Goal: Task Accomplishment & Management: Complete application form

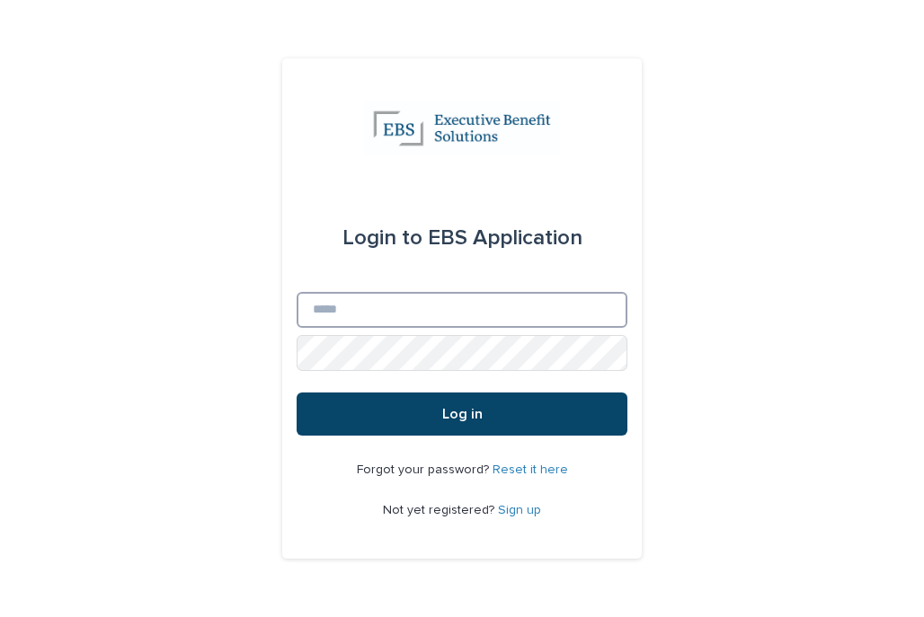
type input "**********"
drag, startPoint x: 499, startPoint y: 409, endPoint x: 510, endPoint y: 394, distance: 18.0
click at [499, 409] on button "Log in" at bounding box center [461, 414] width 331 height 43
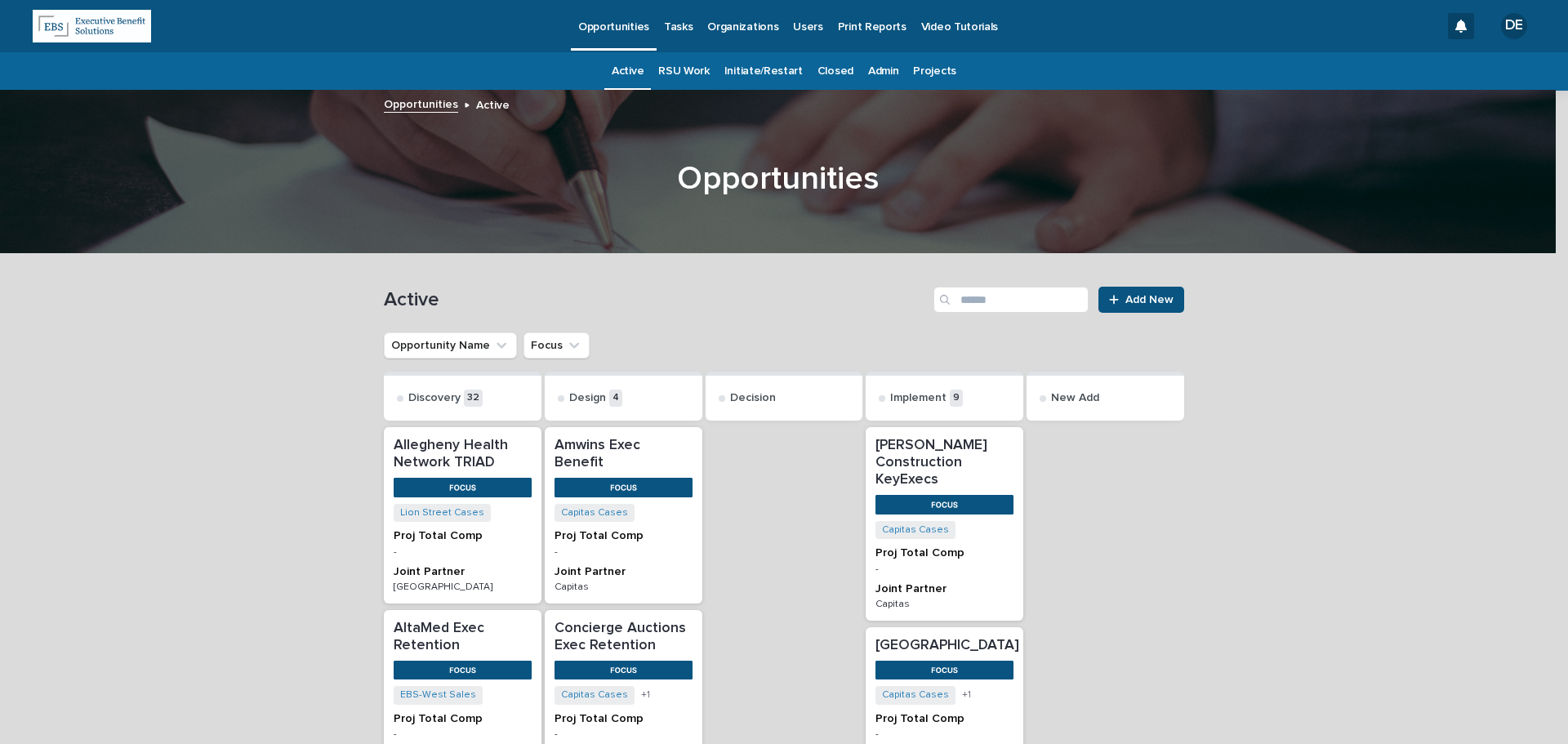
click at [681, 35] on link "Tasks" at bounding box center [678, 25] width 44 height 51
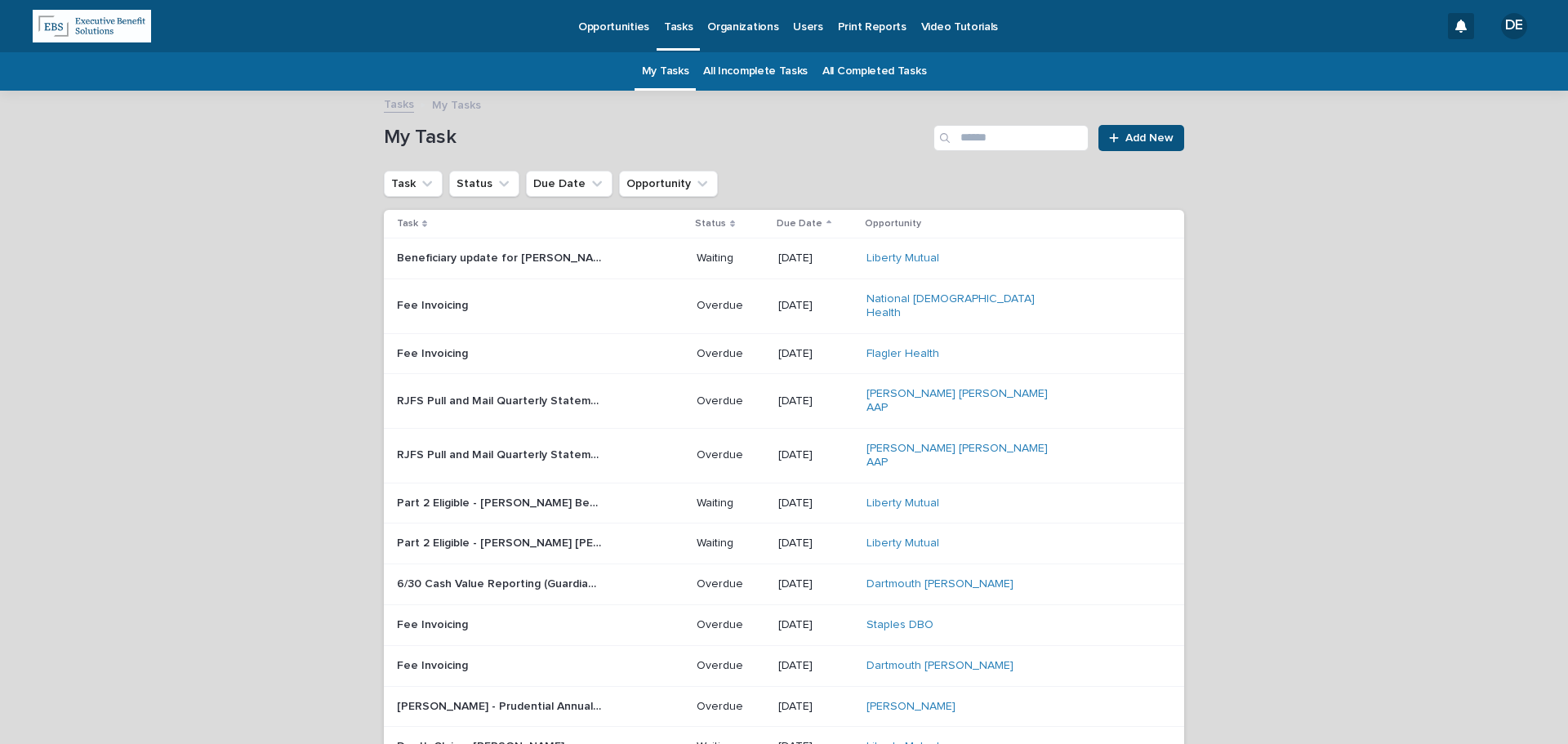
click at [600, 36] on link "Opportunities" at bounding box center [614, 25] width 85 height 51
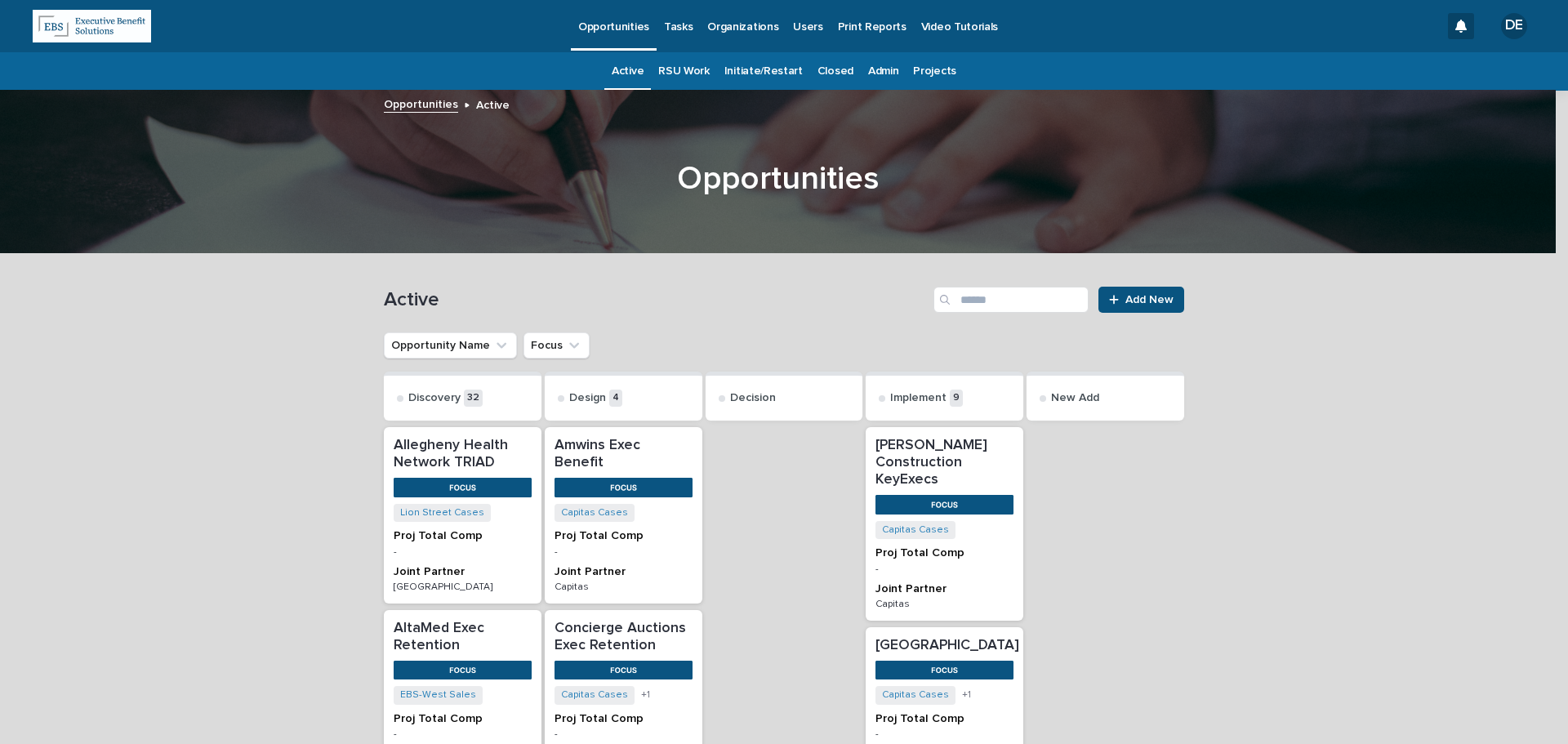
click at [839, 73] on link "Admin" at bounding box center [883, 71] width 30 height 38
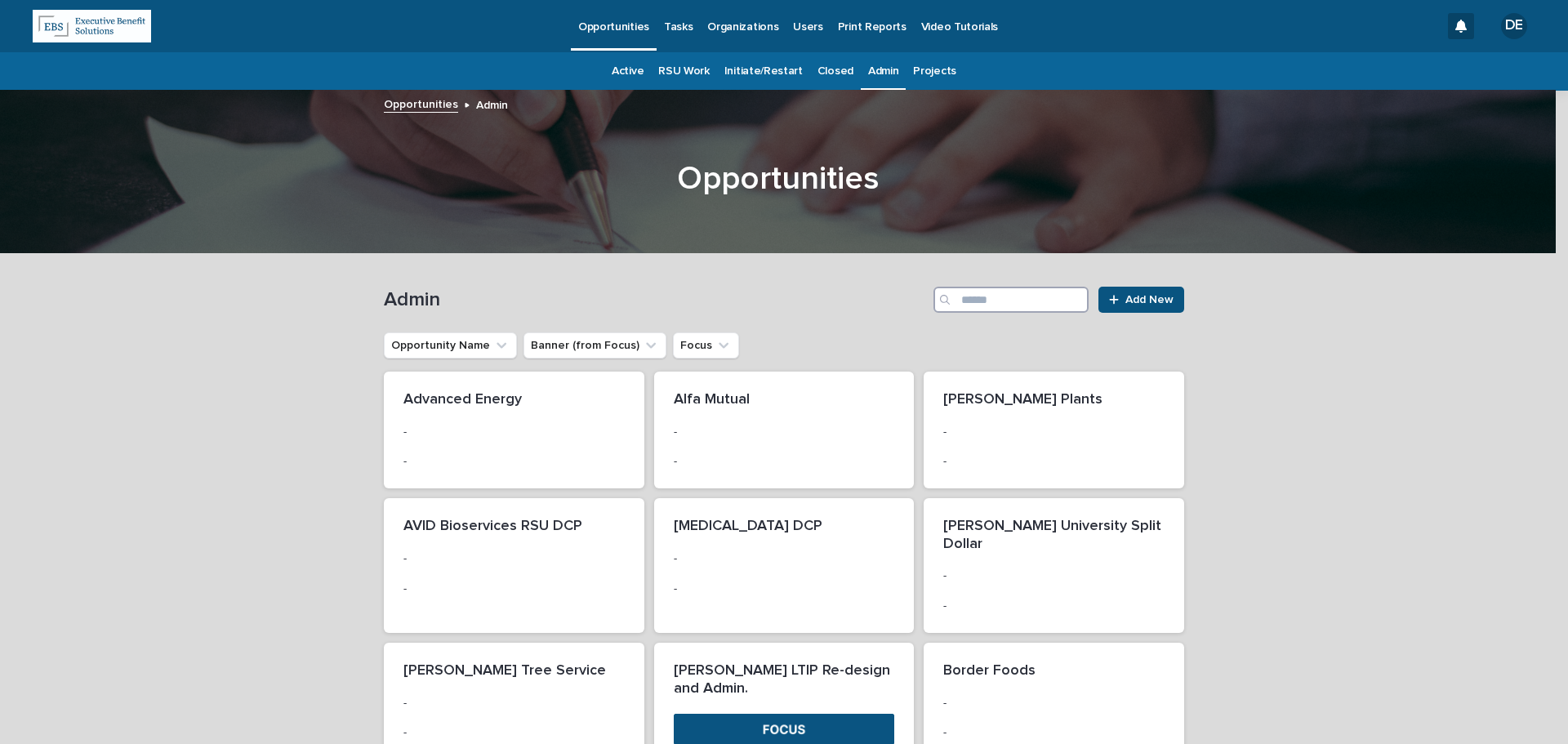
click at [839, 302] on input "Search" at bounding box center [1011, 299] width 155 height 26
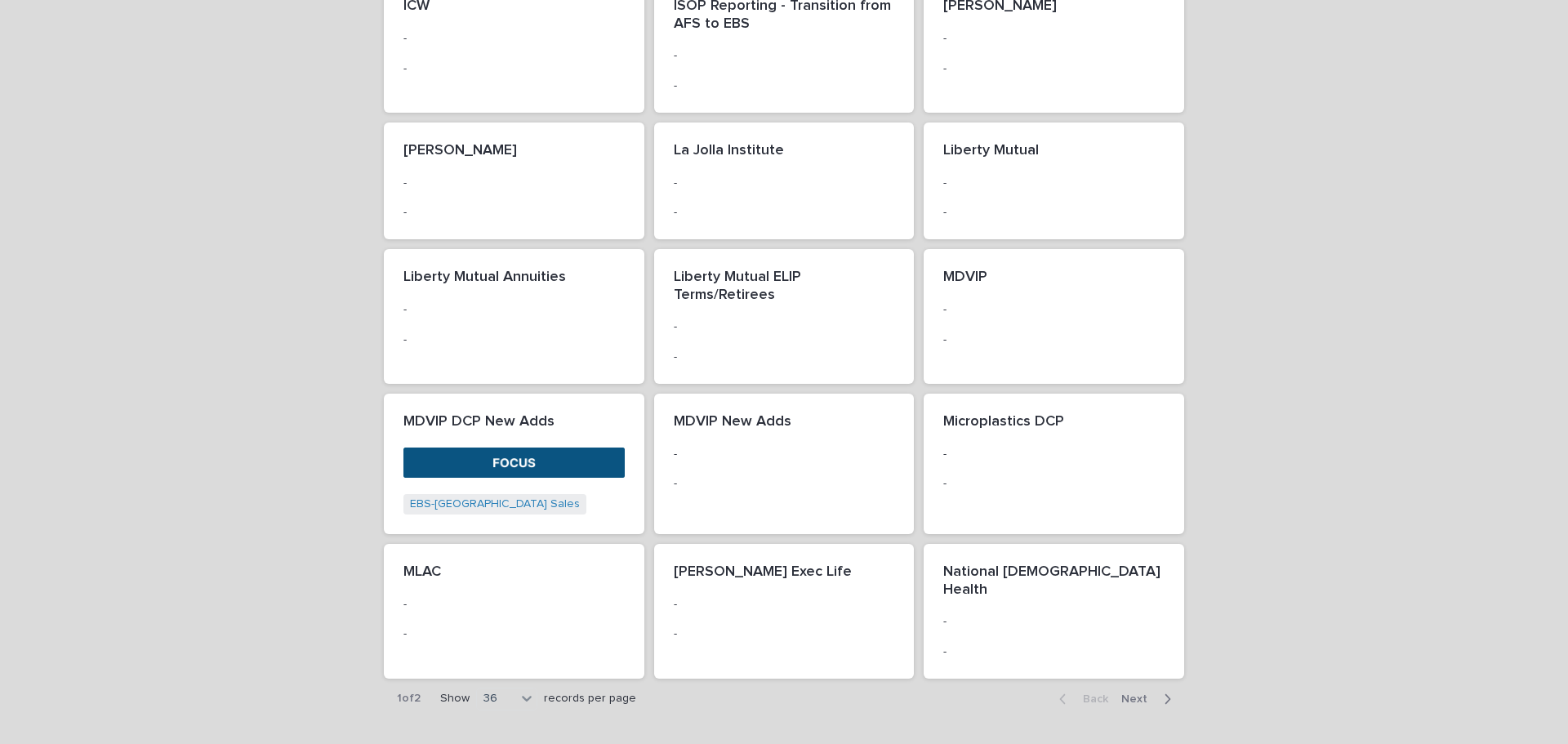
scroll to position [1403, 0]
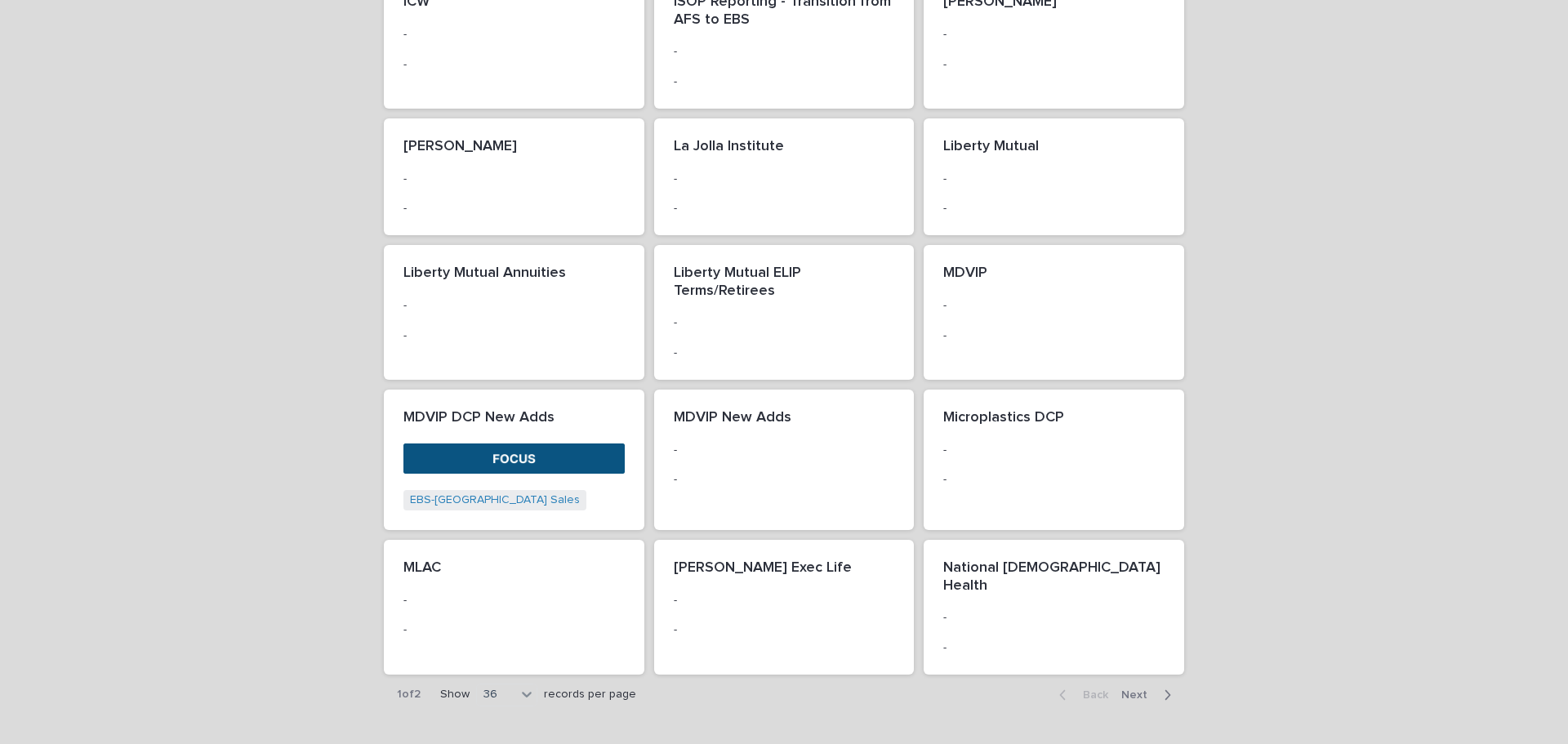
click at [839, 560] on span "Next" at bounding box center [1139, 695] width 36 height 12
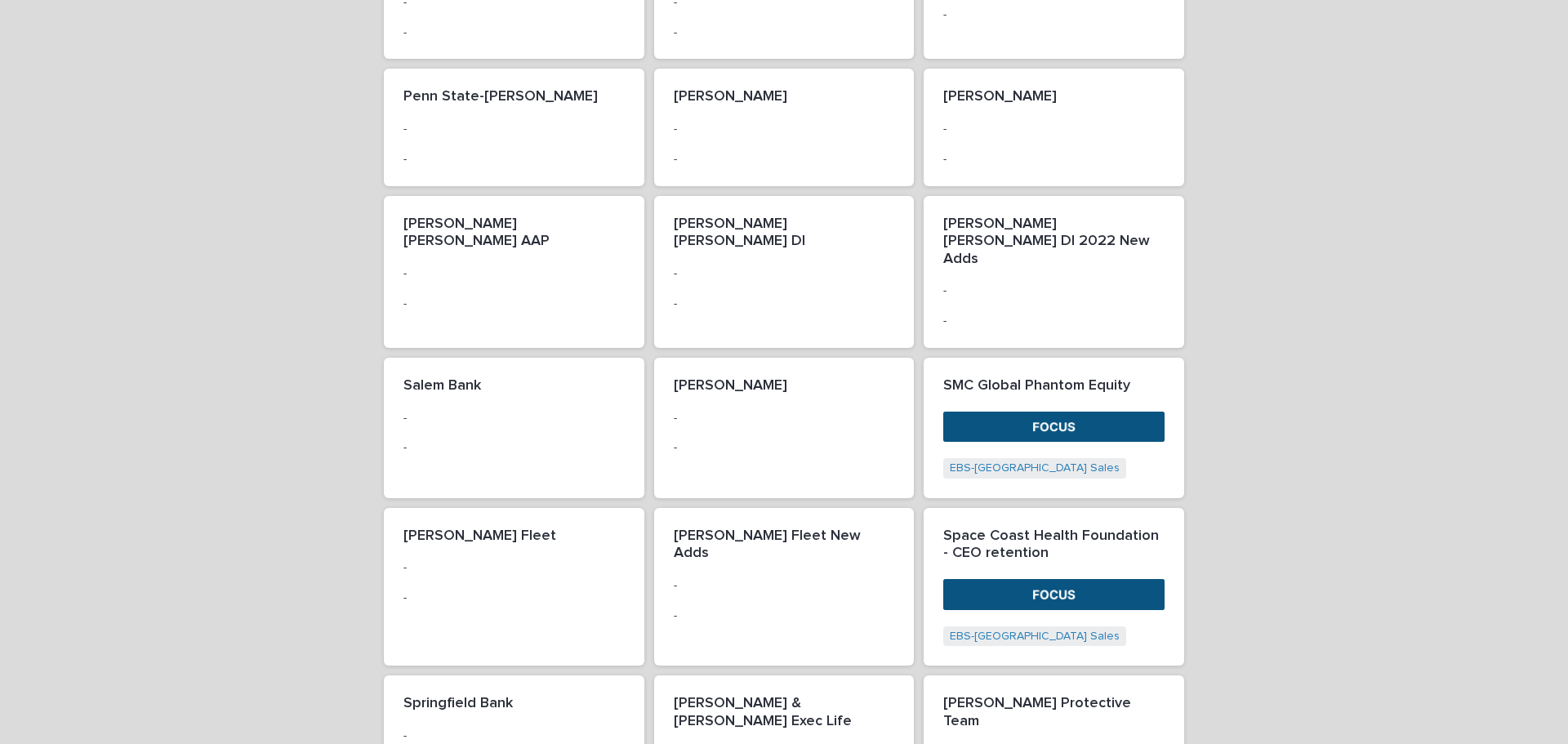
scroll to position [600, 0]
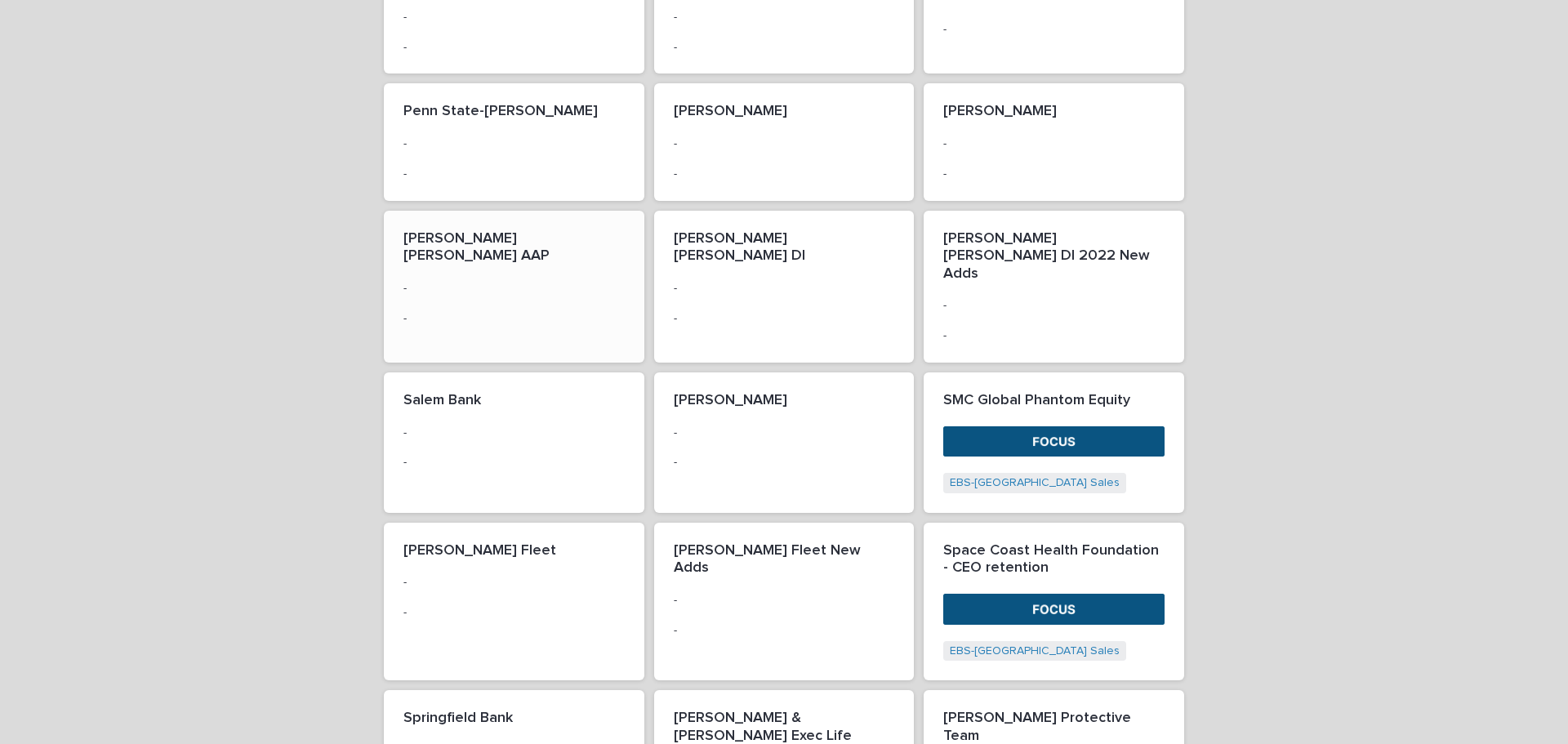
click at [589, 282] on p "-" at bounding box center [514, 288] width 221 height 14
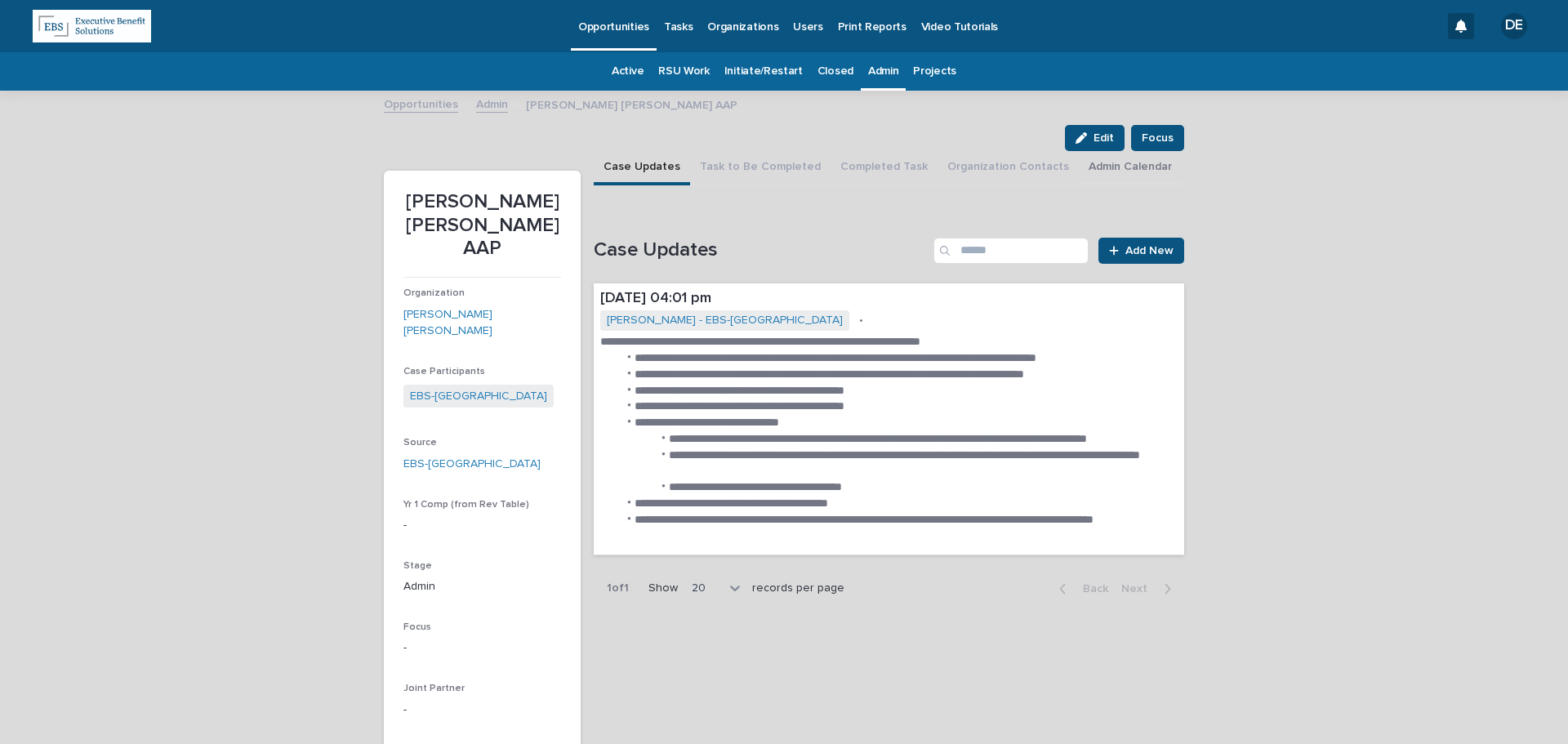
click at [839, 166] on button "Admin Calendar" at bounding box center [1130, 168] width 103 height 35
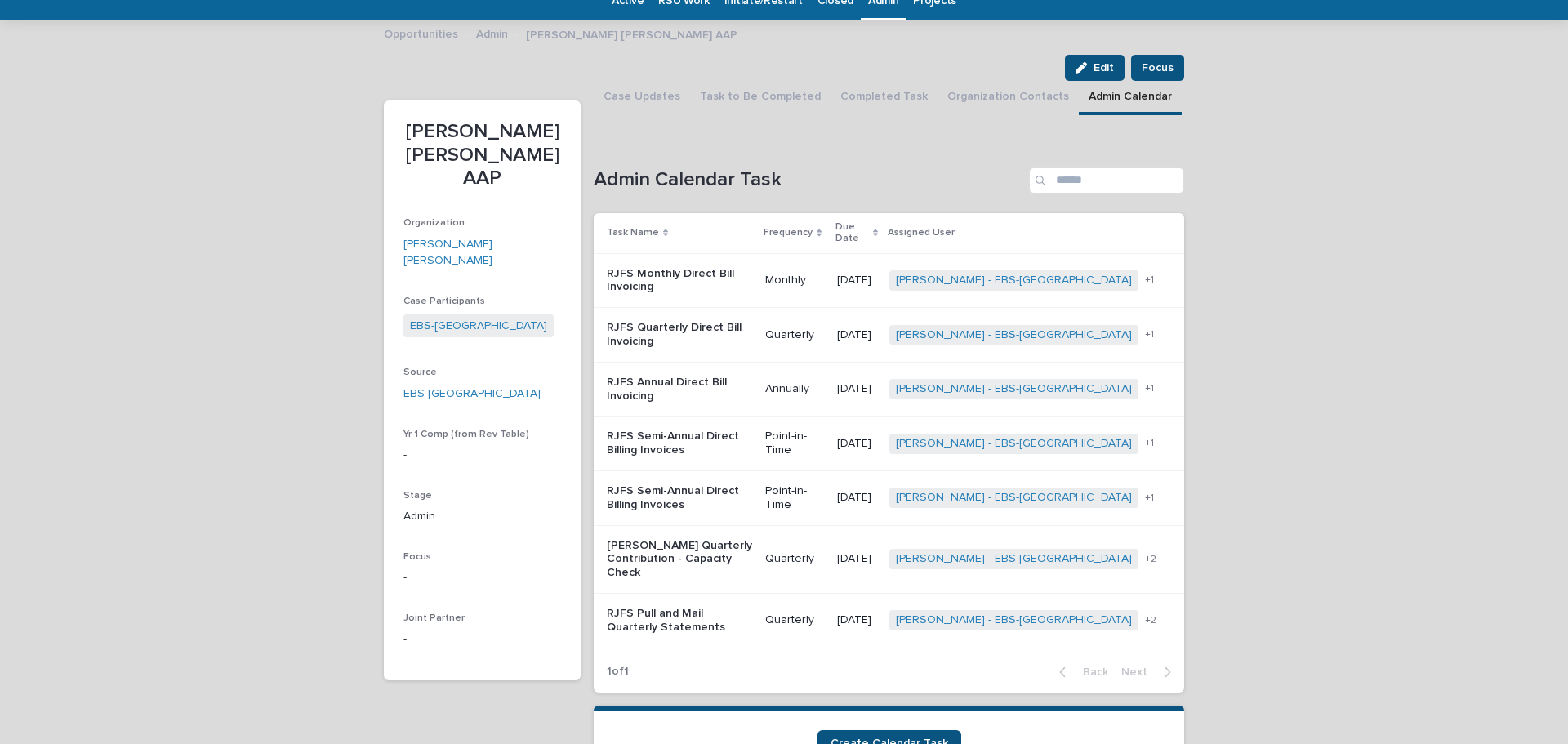
scroll to position [142, 0]
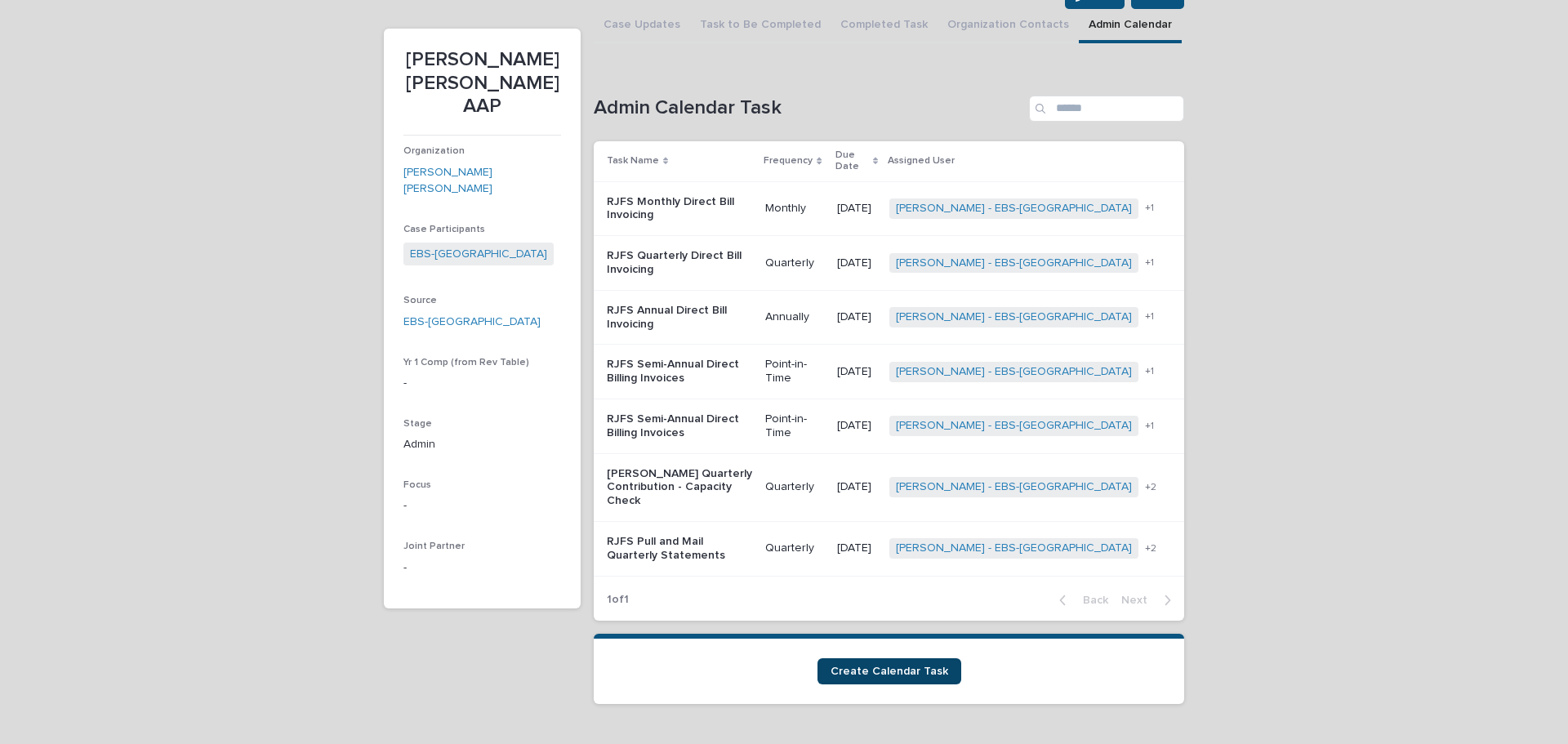
click at [839, 560] on span "Create Calendar Task" at bounding box center [889, 671] width 117 height 12
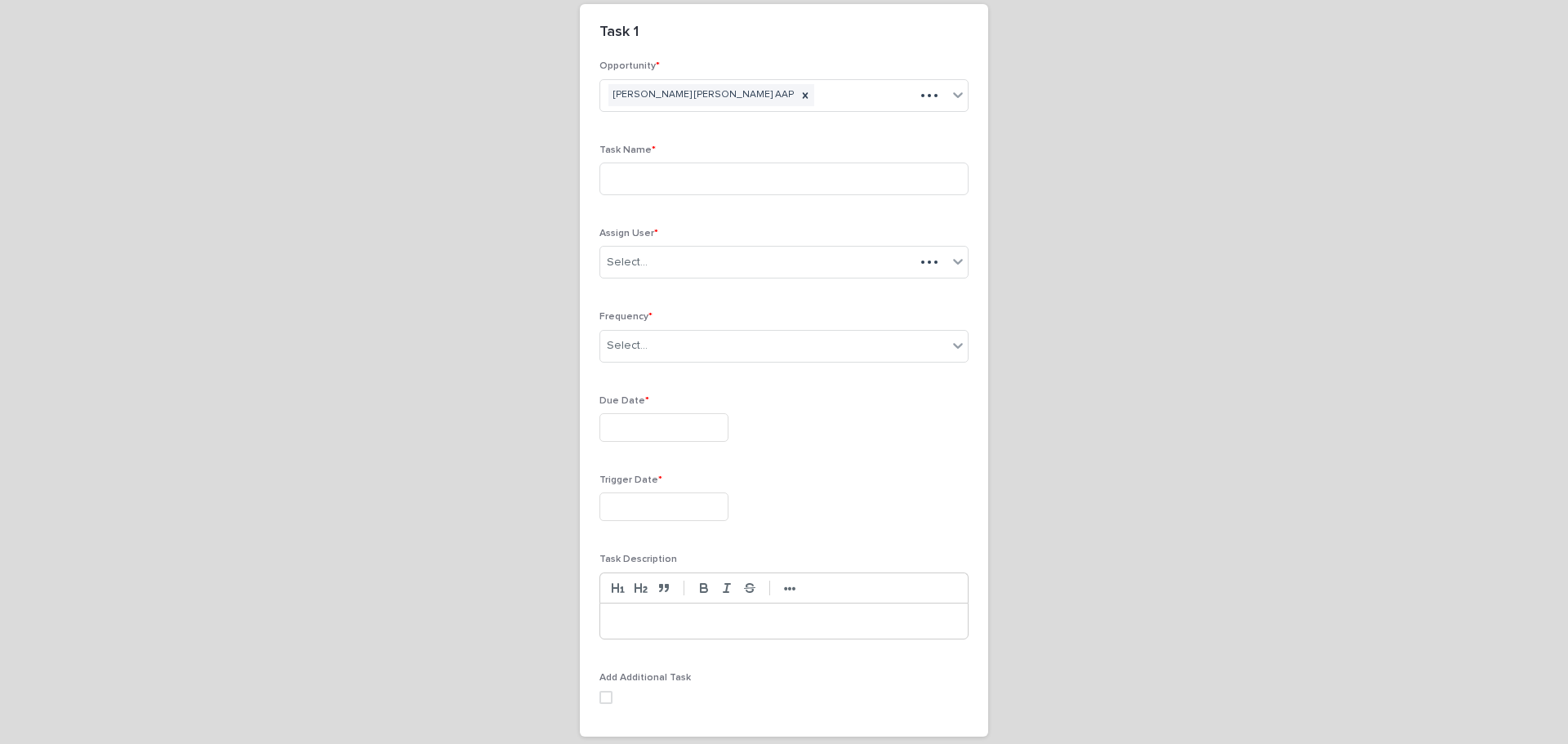
scroll to position [168, 0]
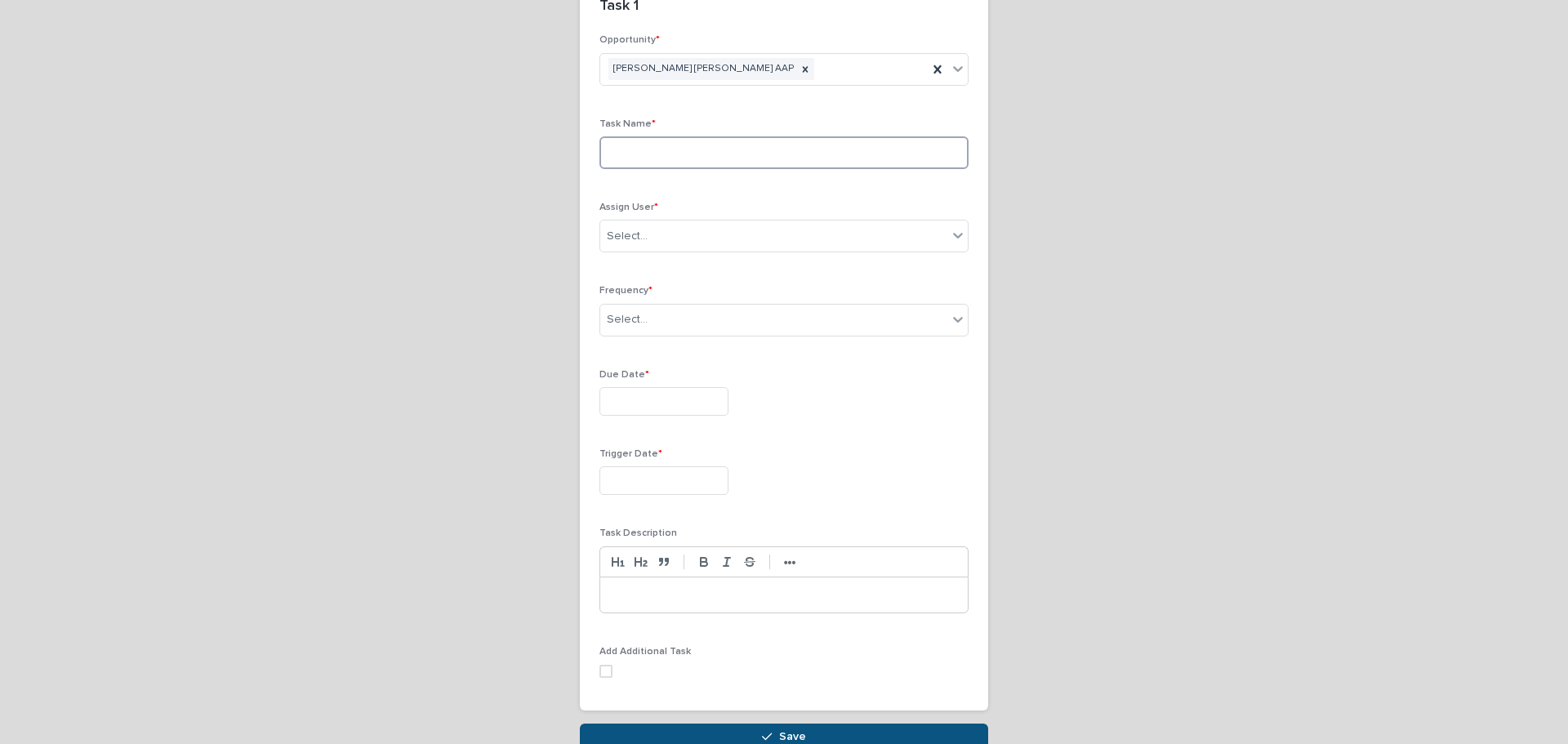
click at [734, 149] on input at bounding box center [784, 153] width 369 height 33
type input "**********"
click at [746, 248] on div "Select..." at bounding box center [774, 236] width 347 height 27
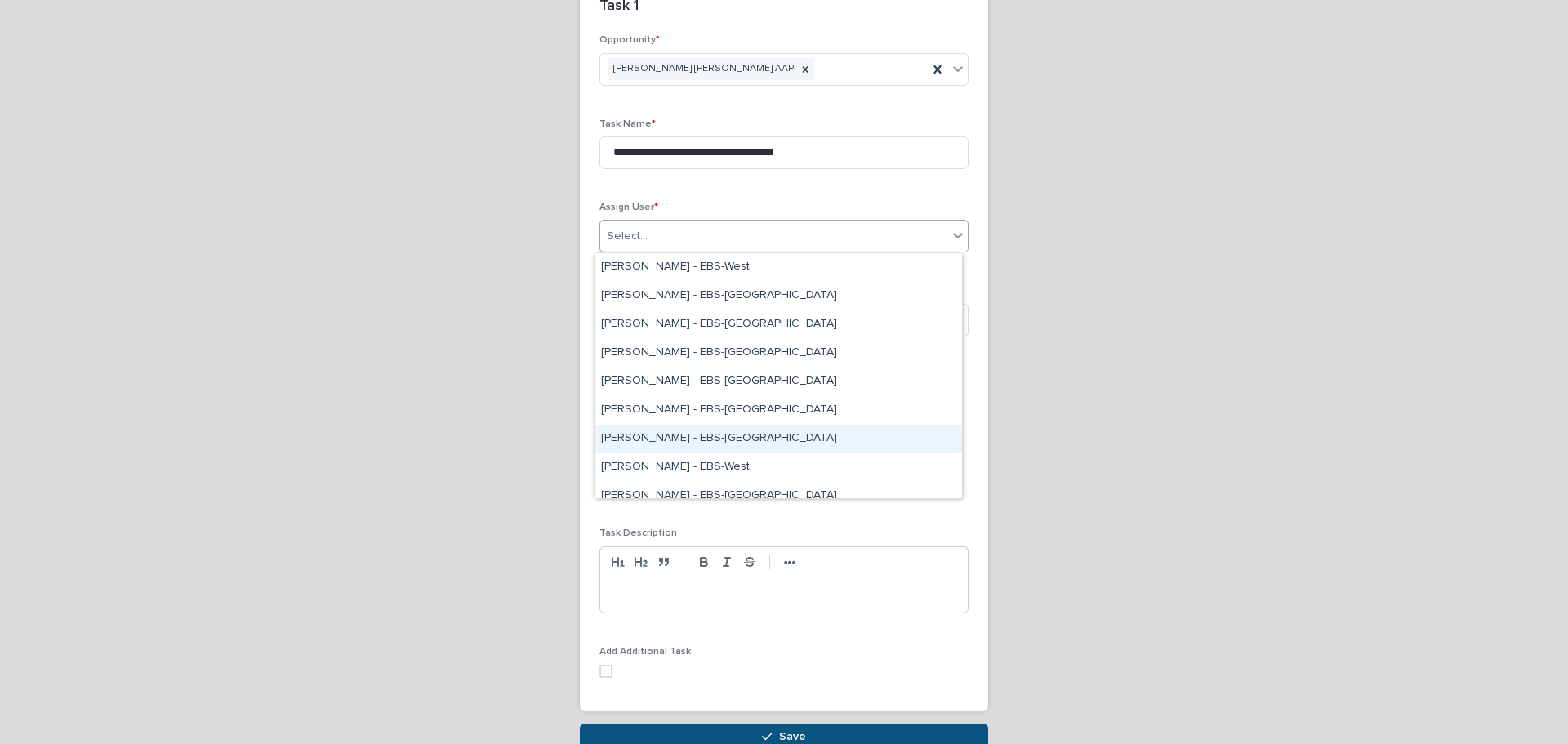
click at [713, 448] on div "Delaney Fittz - EBS-Boston" at bounding box center [778, 438] width 367 height 28
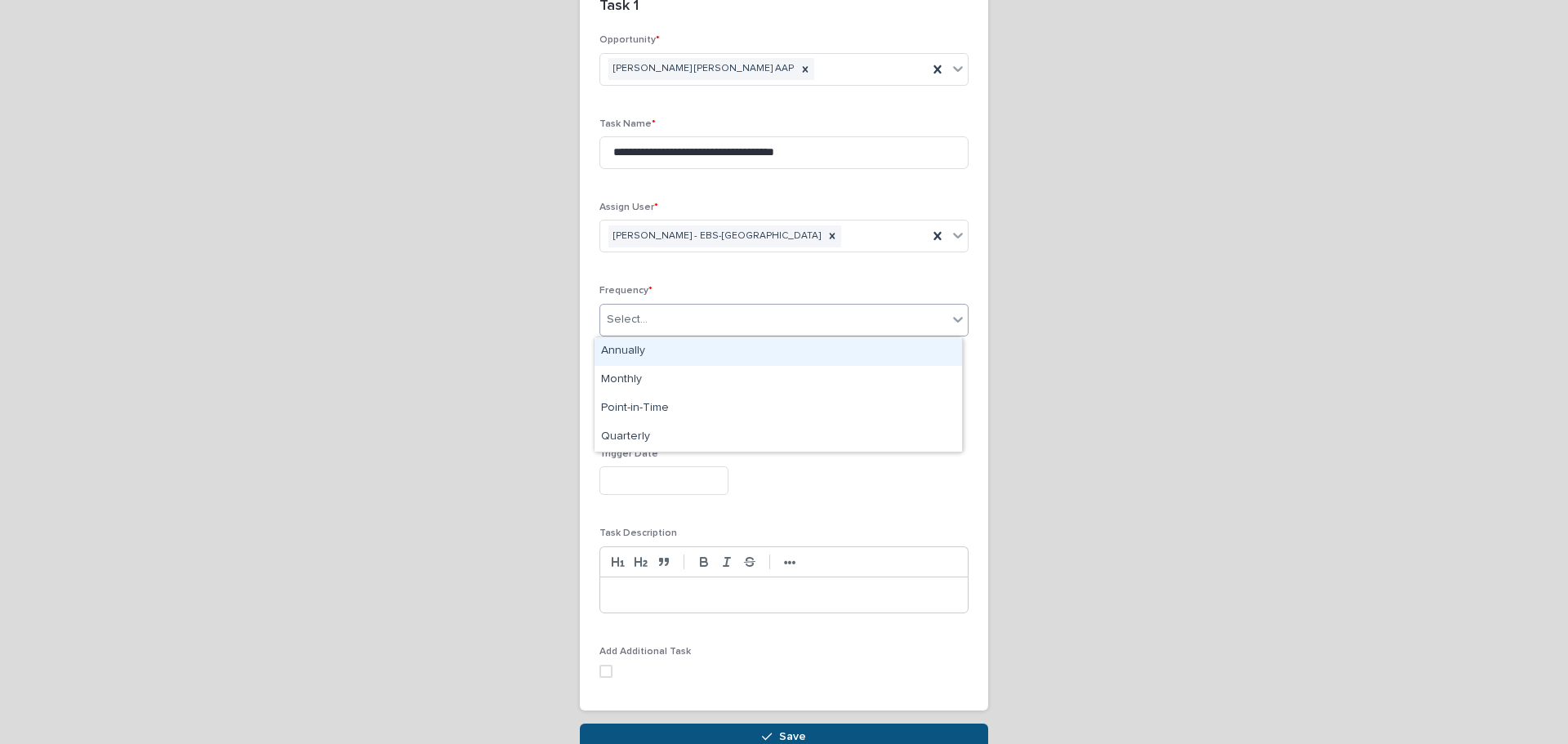
click at [705, 334] on div "Select..." at bounding box center [784, 320] width 369 height 33
click at [695, 385] on div "Monthly" at bounding box center [778, 379] width 367 height 28
click at [695, 327] on div "Monthly" at bounding box center [764, 320] width 327 height 27
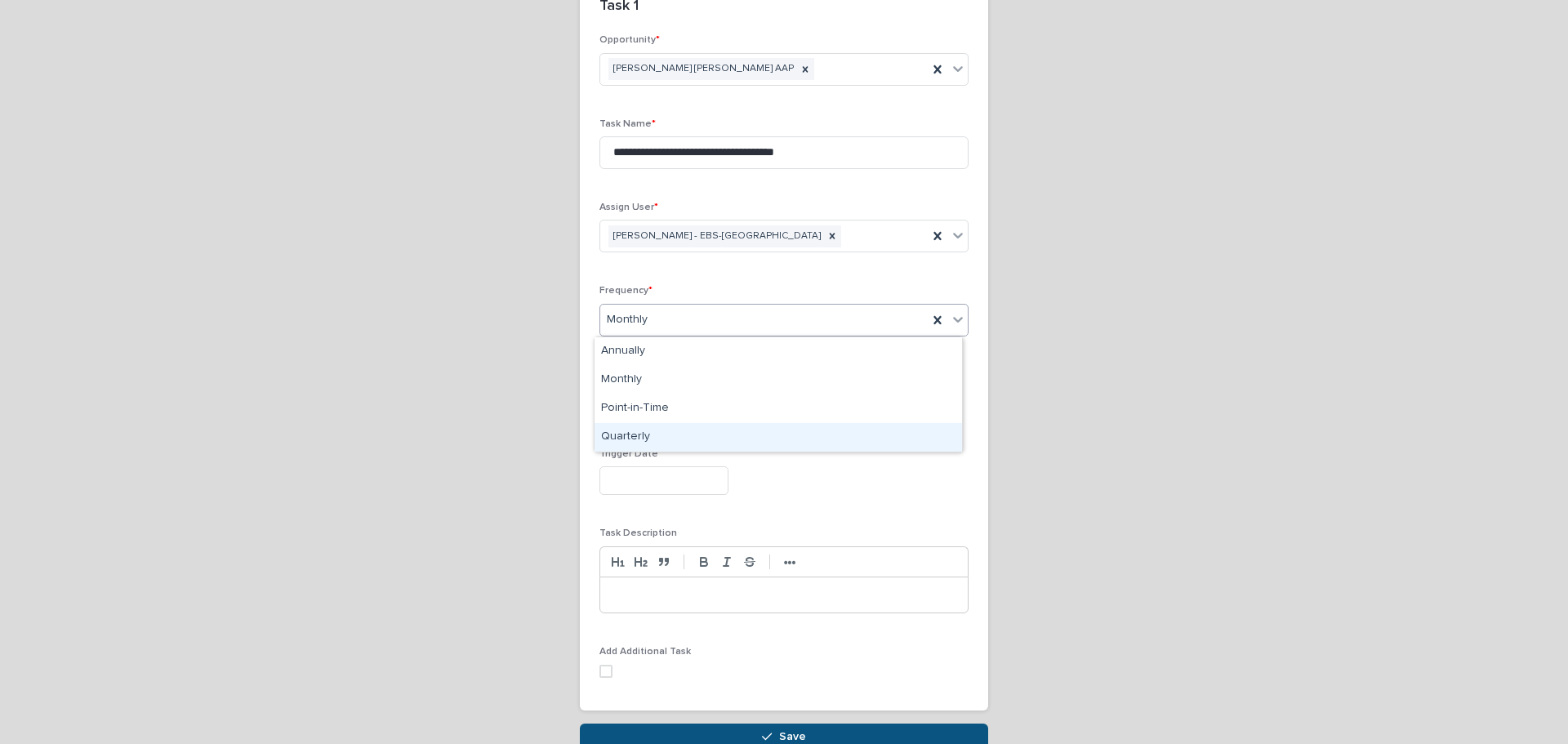
click at [679, 435] on div "Quarterly" at bounding box center [778, 437] width 367 height 28
click at [694, 407] on input "text" at bounding box center [664, 401] width 129 height 28
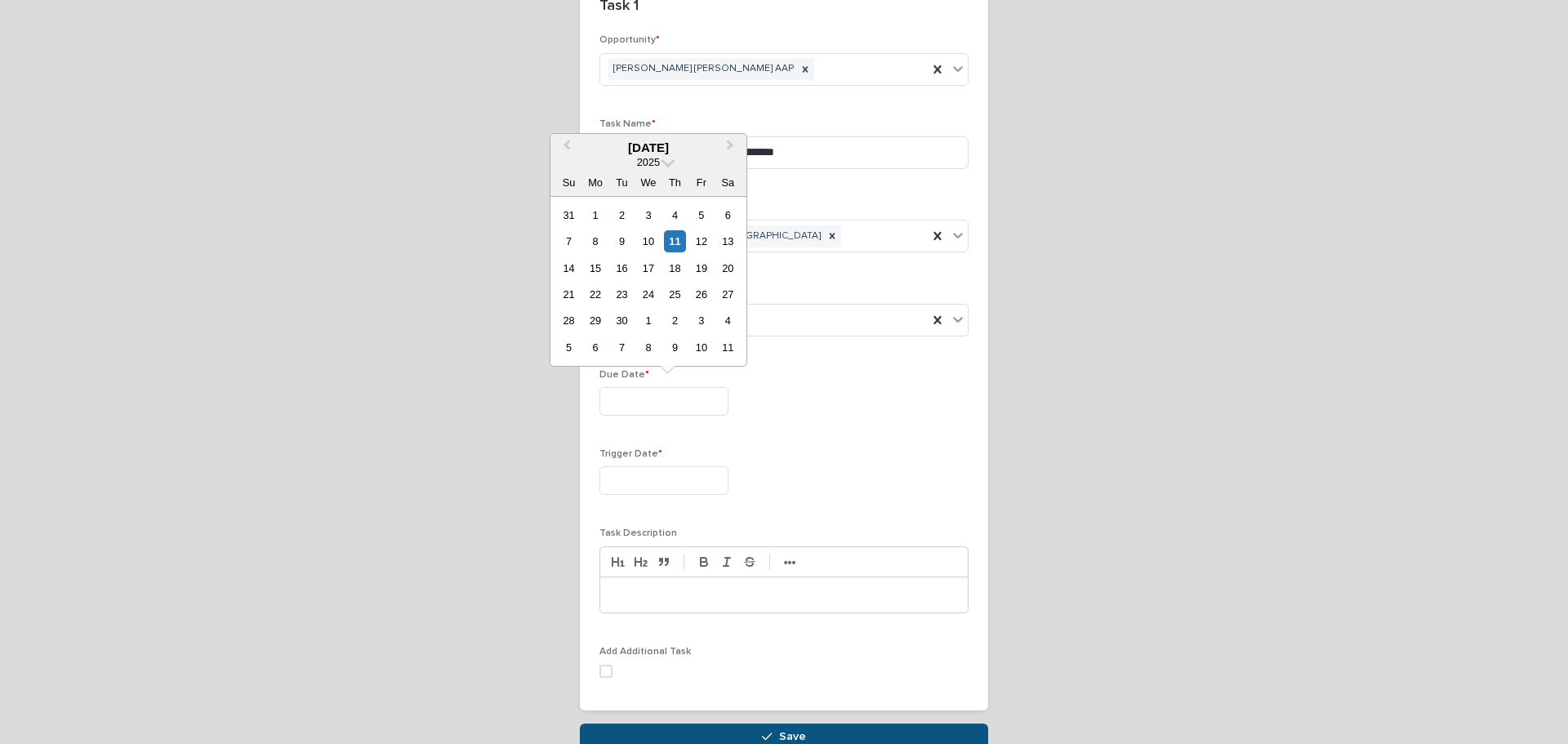
click at [694, 406] on input "text" at bounding box center [664, 401] width 129 height 28
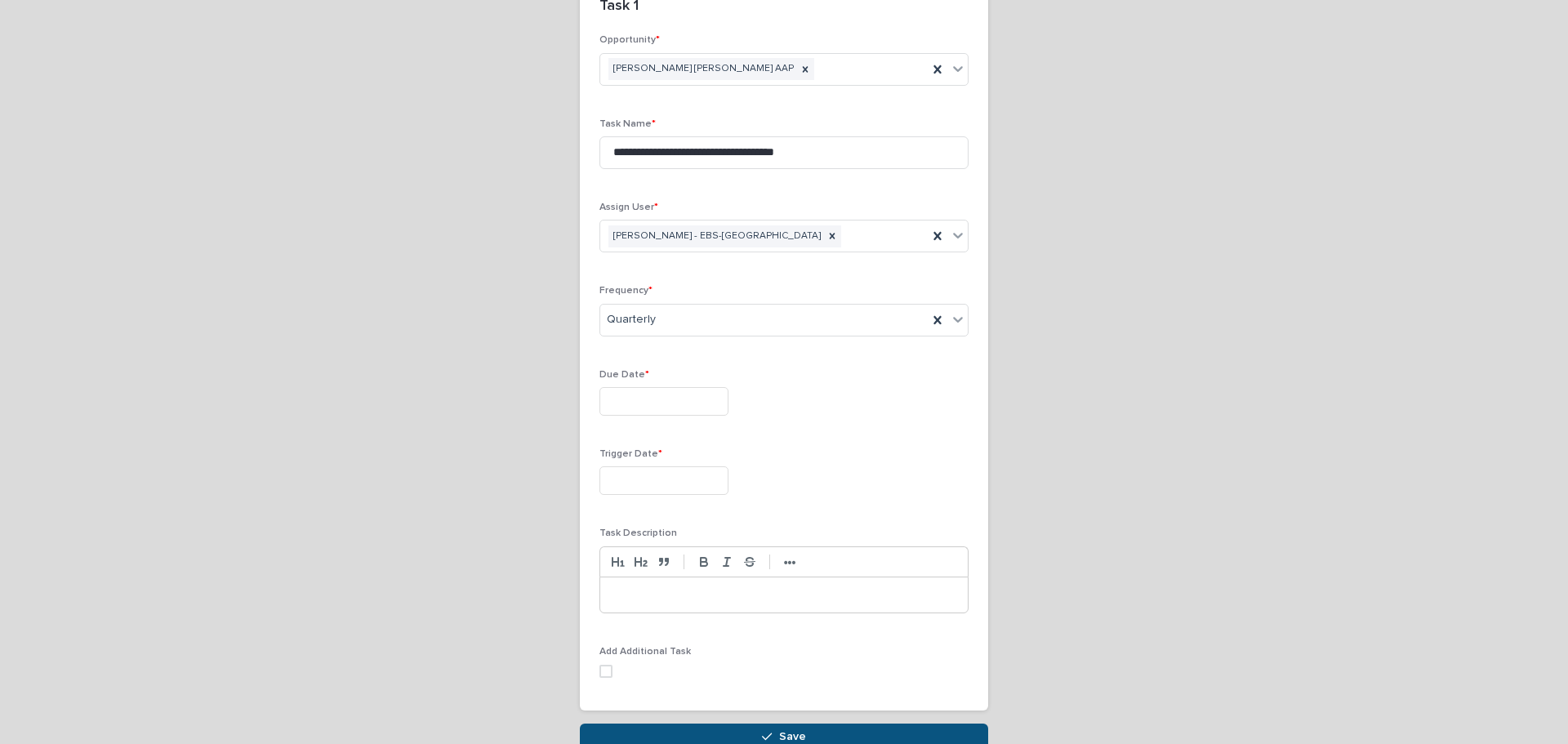
click at [839, 464] on div "Trigger Date *" at bounding box center [784, 478] width 369 height 60
click at [702, 406] on input "text" at bounding box center [664, 401] width 129 height 28
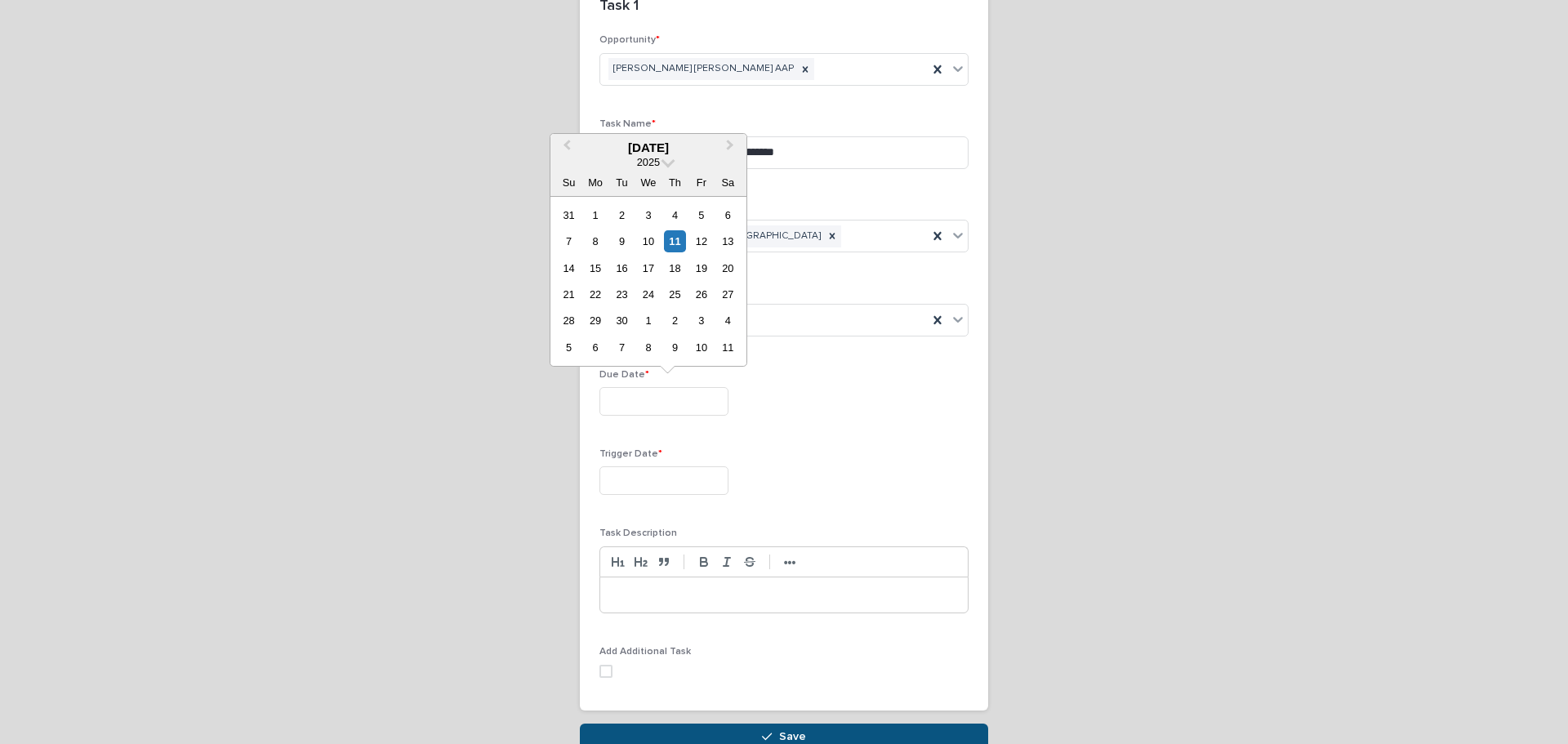
click at [798, 352] on div "**********" at bounding box center [784, 363] width 369 height 657
click at [655, 398] on input "text" at bounding box center [664, 401] width 129 height 28
click at [723, 148] on button "Next Month" at bounding box center [732, 148] width 26 height 26
click at [644, 217] on div "1" at bounding box center [648, 216] width 22 height 22
type input "**********"
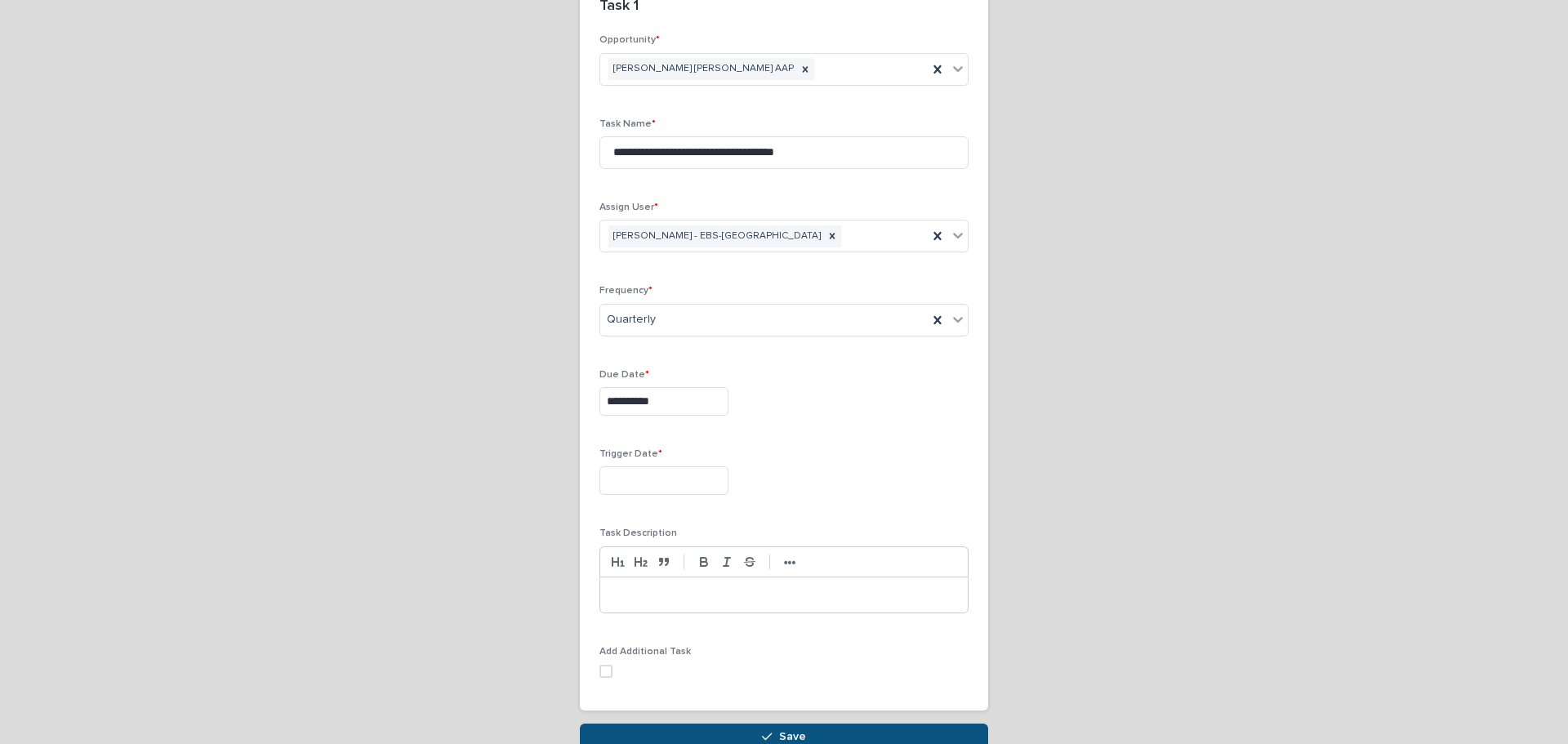
drag, startPoint x: 714, startPoint y: 497, endPoint x: 704, endPoint y: 492, distance: 11.2
click at [713, 498] on div "Trigger Date *" at bounding box center [784, 478] width 369 height 60
click at [703, 489] on input "text" at bounding box center [664, 480] width 129 height 28
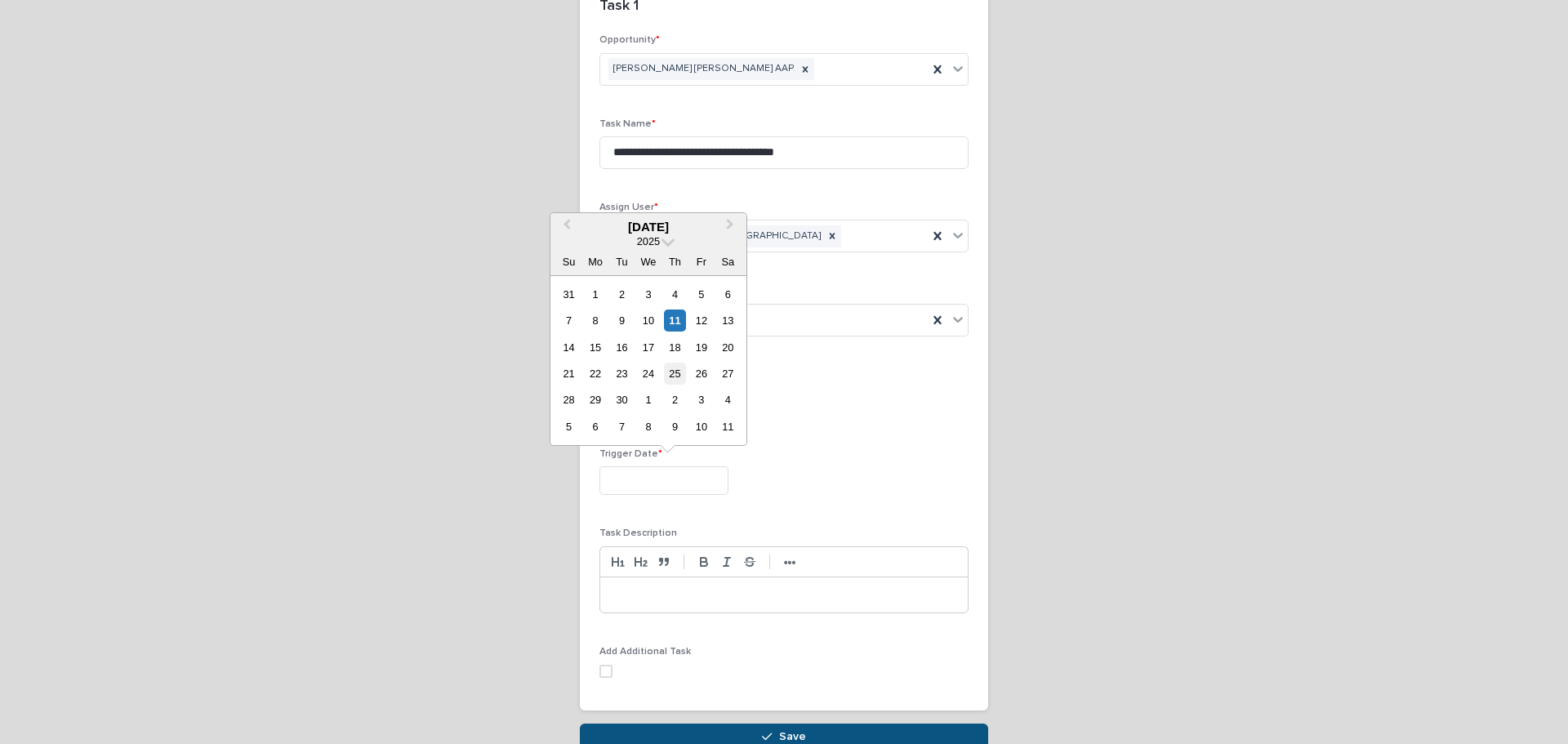
click at [671, 376] on div "25" at bounding box center [674, 374] width 22 height 22
type input "**********"
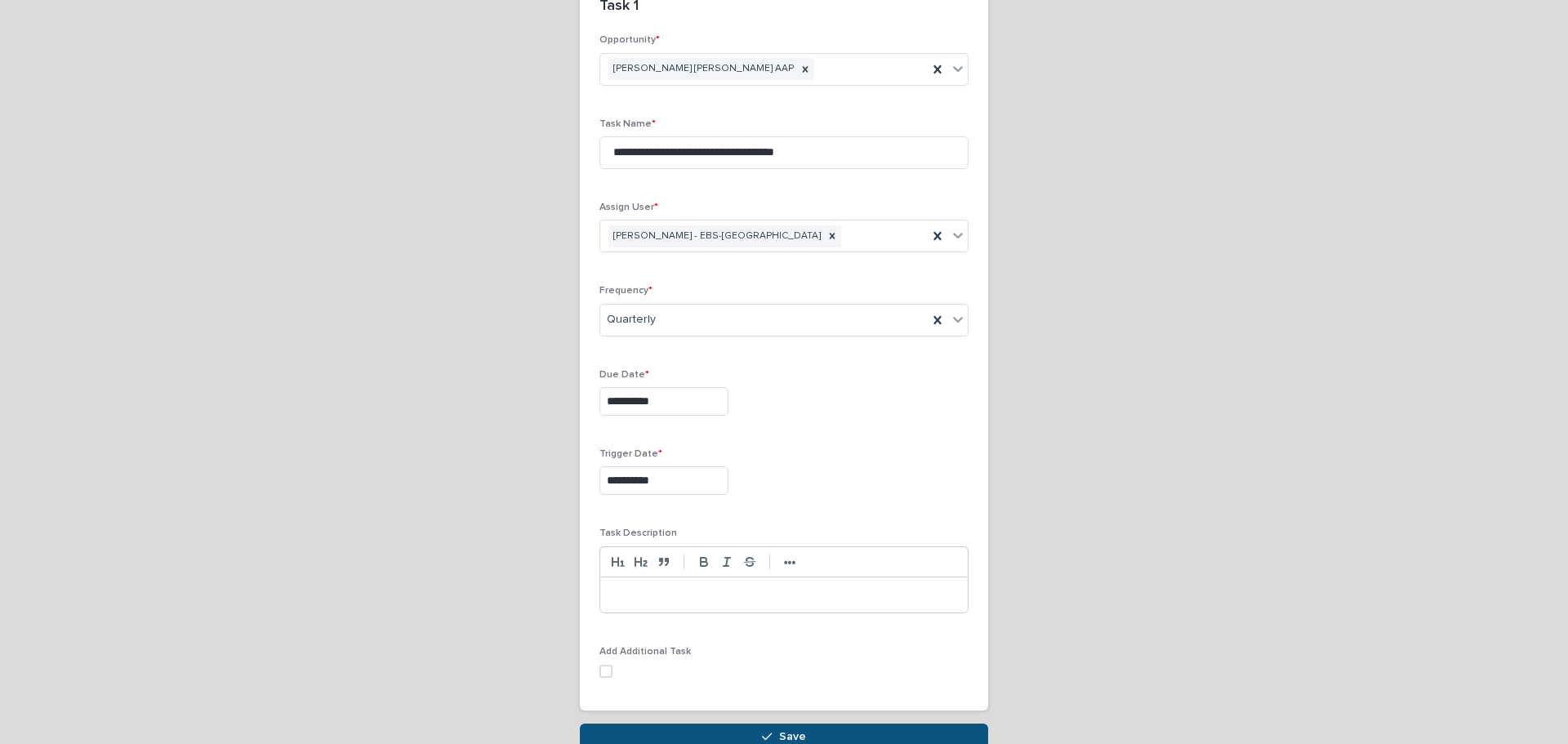
click at [658, 560] on p at bounding box center [784, 596] width 343 height 16
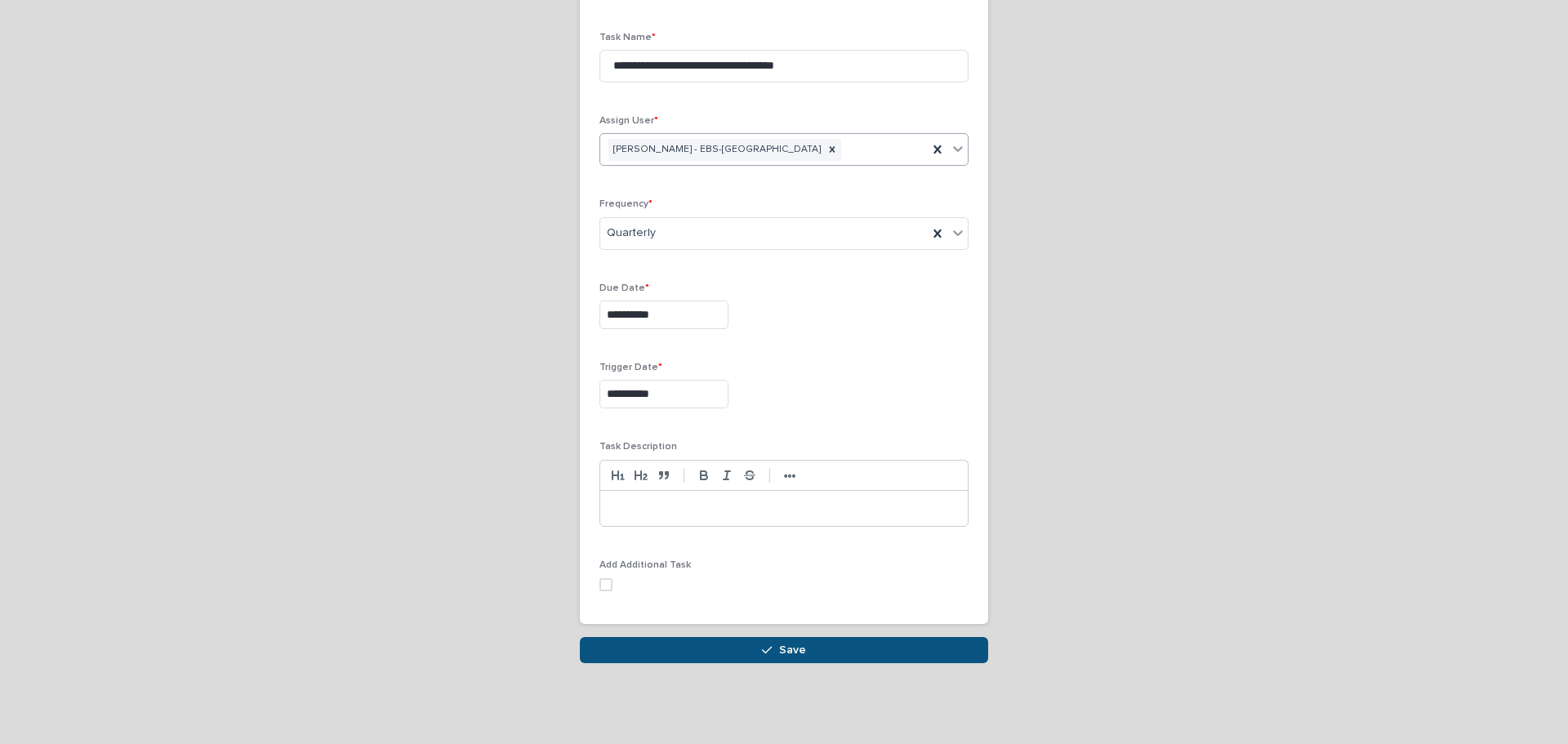
scroll to position [256, 0]
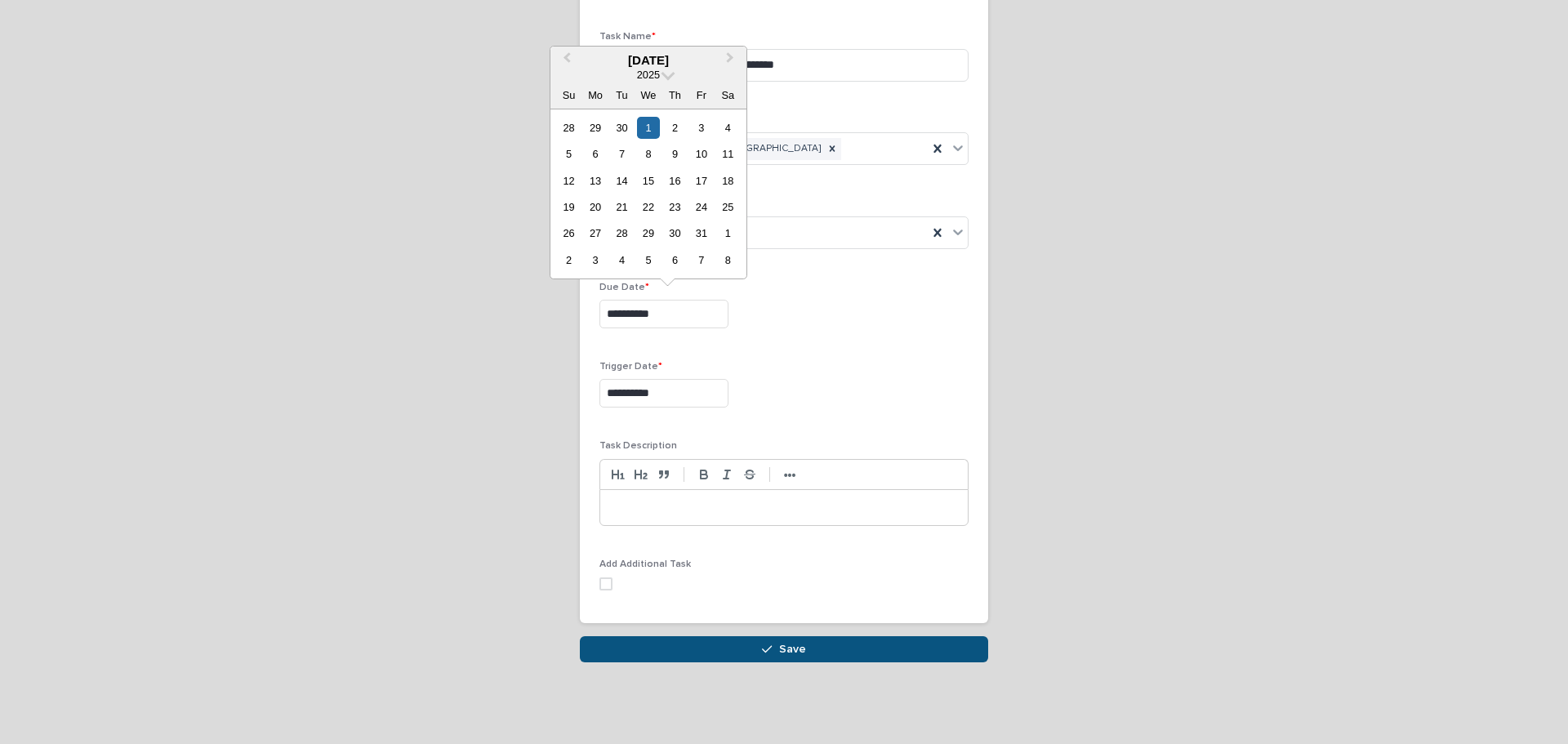
drag, startPoint x: 671, startPoint y: 323, endPoint x: 588, endPoint y: 320, distance: 83.1
click at [588, 324] on div "**********" at bounding box center [784, 286] width 408 height 677
click at [566, 53] on span "Previous Month" at bounding box center [566, 60] width 0 height 22
click at [615, 234] on div "30" at bounding box center [622, 233] width 22 height 22
type input "**********"
